Goal: Task Accomplishment & Management: Use online tool/utility

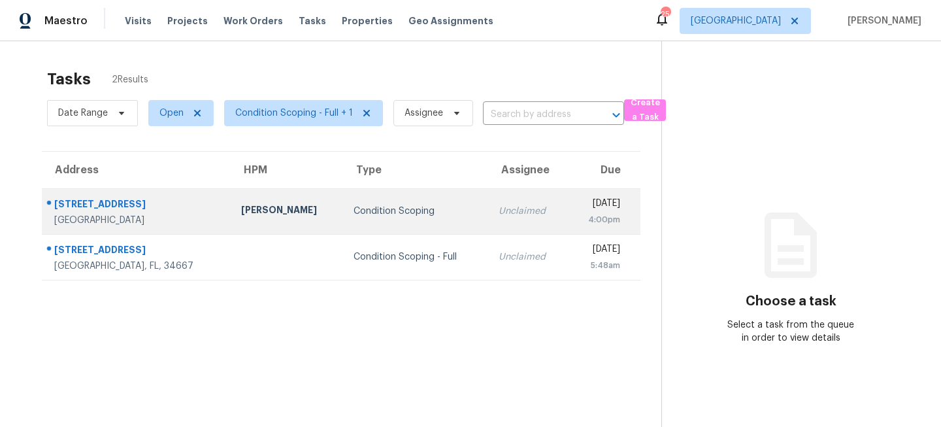
click at [391, 219] on td "Condition Scoping" at bounding box center [415, 211] width 144 height 46
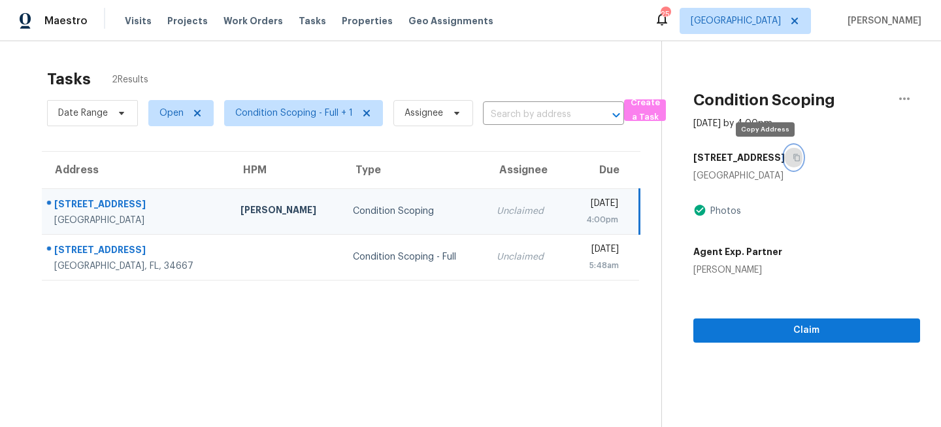
click at [792, 159] on icon "button" at bounding box center [796, 158] width 8 height 8
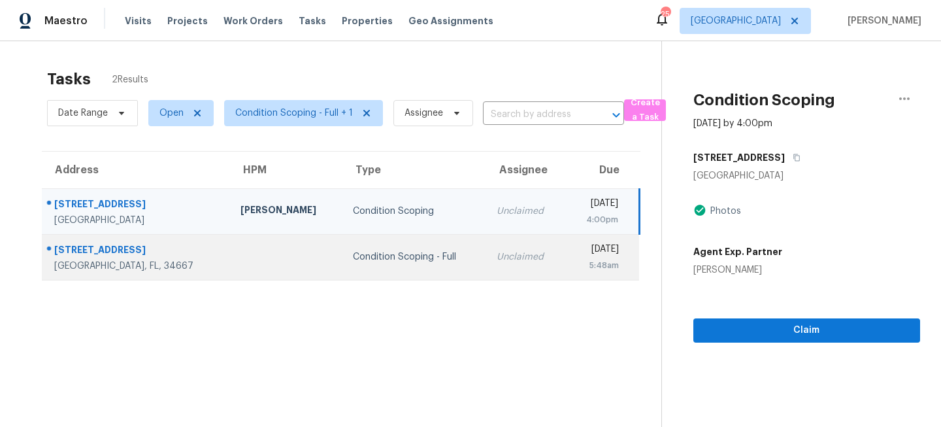
click at [496, 253] on div "Unclaimed" at bounding box center [525, 256] width 58 height 13
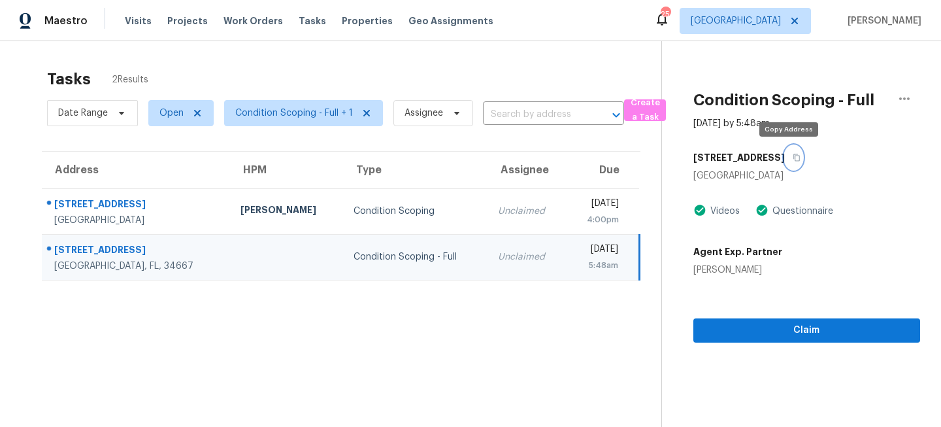
click at [792, 157] on icon "button" at bounding box center [796, 158] width 8 height 8
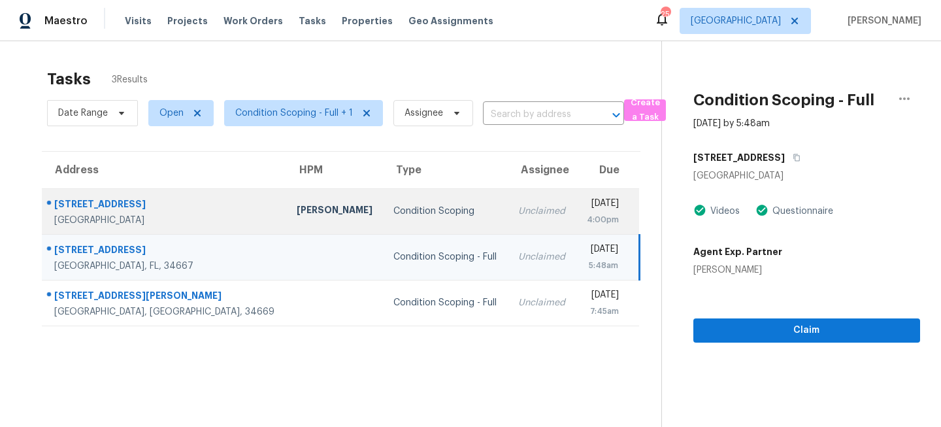
click at [518, 210] on div "Unclaimed" at bounding box center [541, 210] width 47 height 13
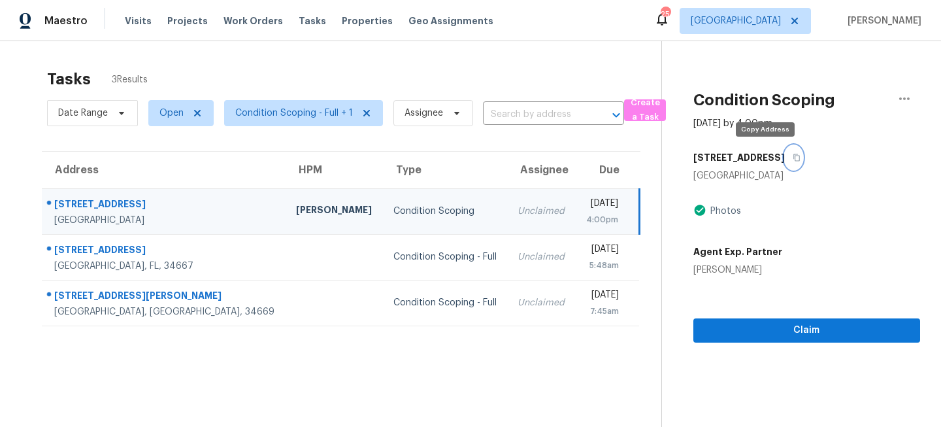
click at [785, 158] on button "button" at bounding box center [794, 158] width 18 height 24
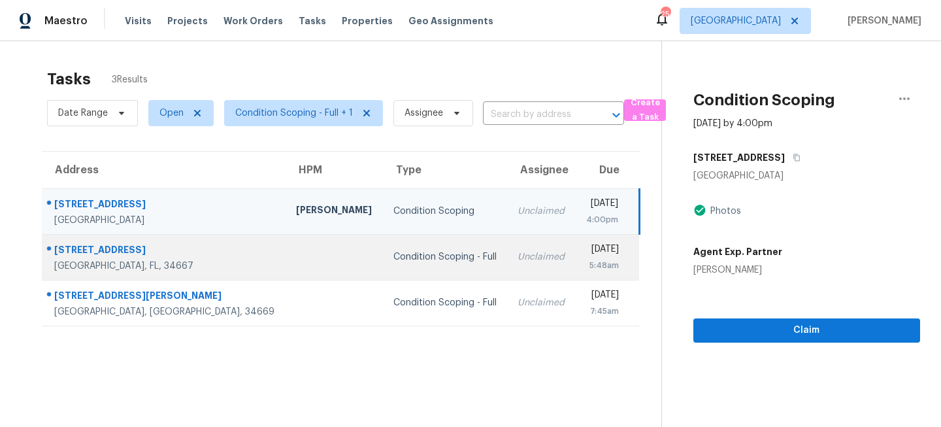
click at [507, 263] on td "Unclaimed" at bounding box center [541, 257] width 68 height 46
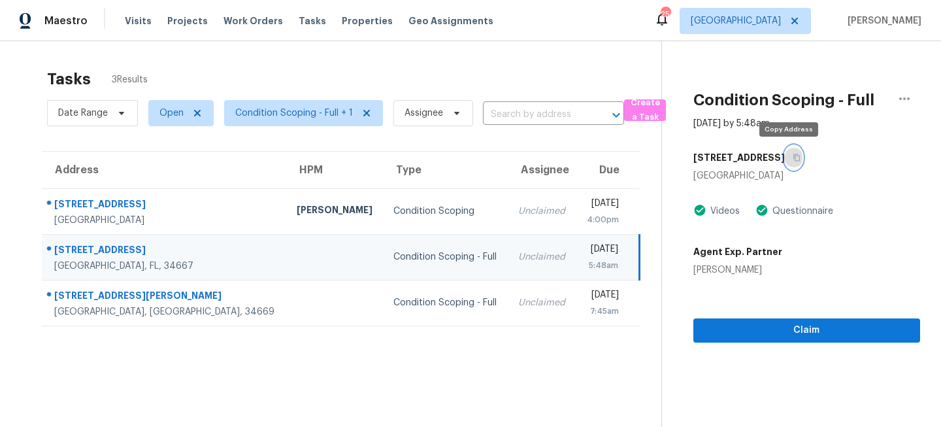
click at [792, 157] on icon "button" at bounding box center [796, 158] width 8 height 8
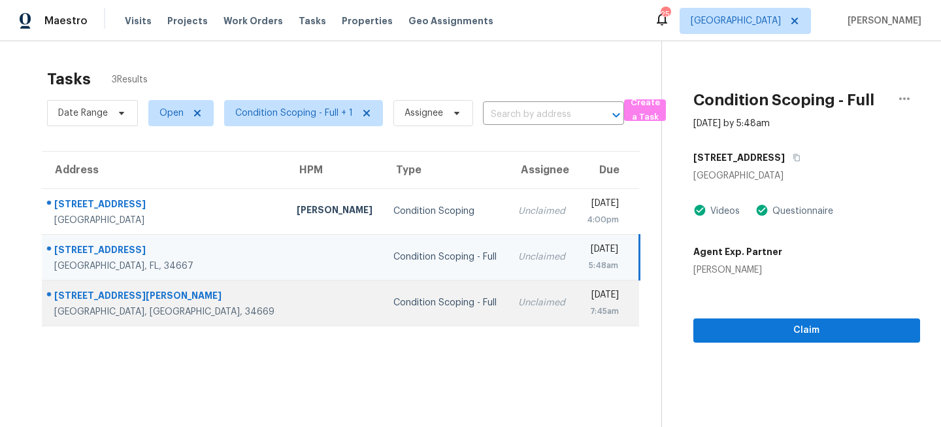
click at [400, 299] on div "Condition Scoping - Full" at bounding box center [445, 302] width 104 height 13
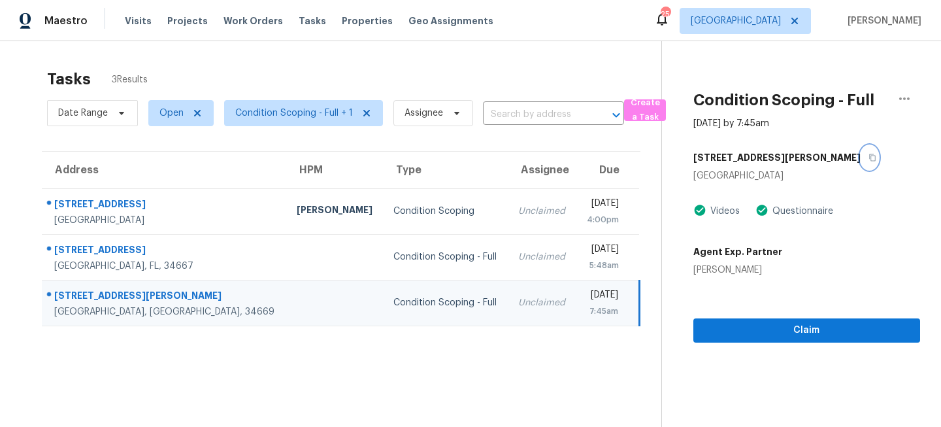
click at [869, 159] on icon "button" at bounding box center [872, 157] width 7 height 7
click at [783, 32] on span "[GEOGRAPHIC_DATA]" at bounding box center [744, 21] width 131 height 26
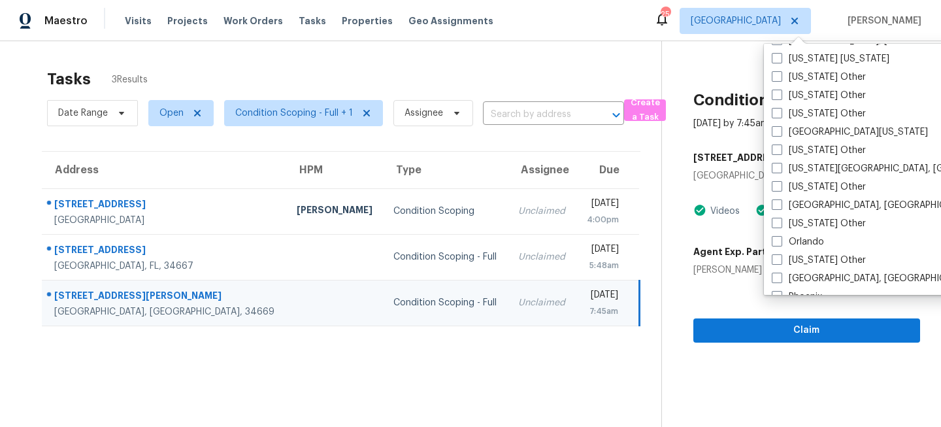
scroll to position [1378, 0]
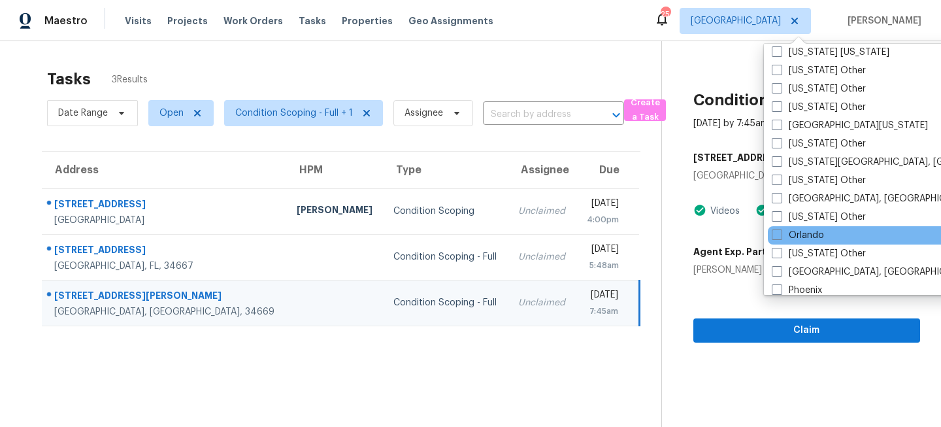
click at [792, 227] on div "Orlando" at bounding box center [899, 235] width 263 height 18
click at [787, 234] on label "Orlando" at bounding box center [798, 235] width 52 height 13
click at [780, 234] on input "Orlando" at bounding box center [776, 233] width 8 height 8
checkbox input "true"
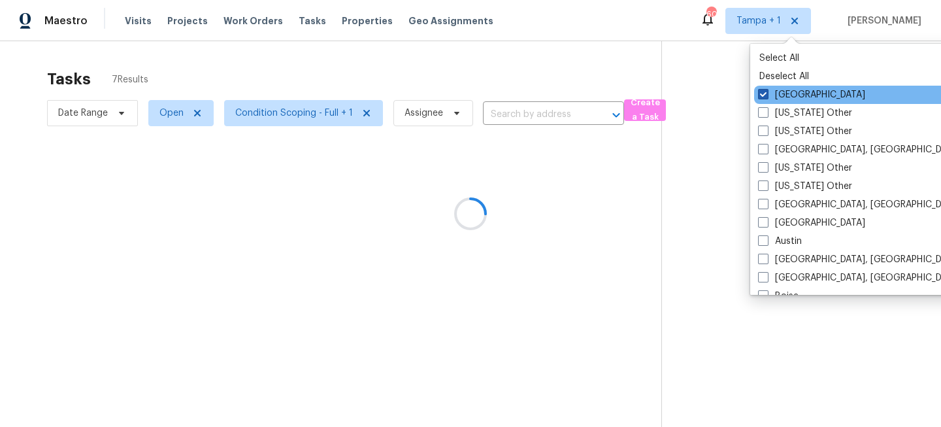
click at [779, 91] on label "[GEOGRAPHIC_DATA]" at bounding box center [811, 94] width 107 height 13
click at [766, 91] on input "[GEOGRAPHIC_DATA]" at bounding box center [762, 92] width 8 height 8
checkbox input "false"
